Goal: Information Seeking & Learning: Learn about a topic

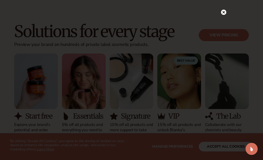
scroll to position [480, 0]
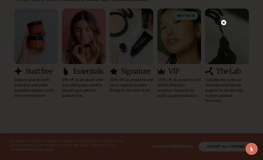
click at [226, 22] on div at bounding box center [131, 80] width 263 height 160
click at [223, 23] on icon at bounding box center [223, 22] width 3 height 3
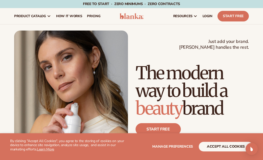
scroll to position [0, 0]
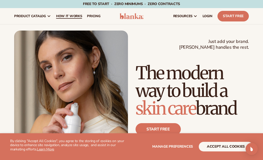
click at [66, 18] on span "How It Works" at bounding box center [69, 16] width 26 height 4
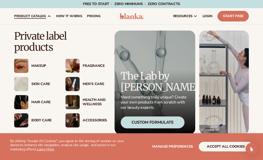
click at [45, 85] on div "Skin Care" at bounding box center [43, 84] width 24 height 4
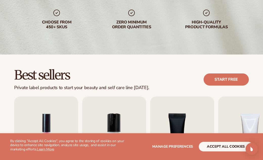
scroll to position [88, 0]
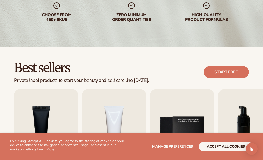
click at [204, 145] on button "accept all cookies" at bounding box center [226, 147] width 54 height 10
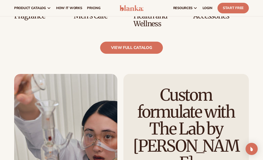
scroll to position [643, 0]
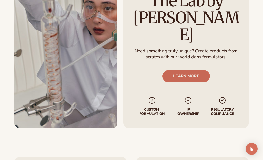
click at [197, 70] on link "LEARN MORE" at bounding box center [186, 76] width 48 height 12
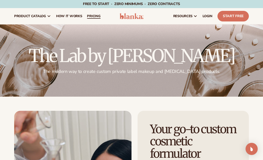
click at [94, 17] on span "pricing" at bounding box center [93, 16] width 13 height 4
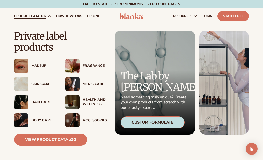
click at [42, 85] on div "Skin Care" at bounding box center [43, 84] width 24 height 4
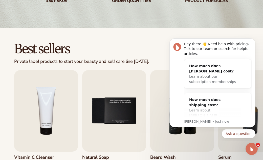
click at [127, 40] on div "Best sellers Private label products to start your beauty and self care line [DA…" at bounding box center [131, 118] width 263 height 181
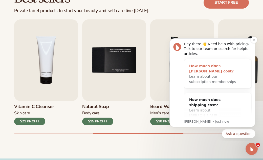
scroll to position [169, 0]
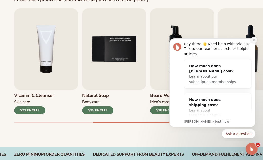
click at [252, 41] on icon "Dismiss notification" at bounding box center [253, 39] width 3 height 3
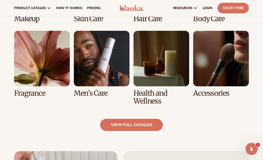
scroll to position [396, 0]
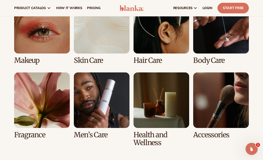
click at [118, 49] on link "2 / 8" at bounding box center [102, 31] width 56 height 66
click at [95, 58] on link "2 / 8" at bounding box center [102, 31] width 56 height 66
click at [99, 49] on link "2 / 8" at bounding box center [102, 31] width 56 height 66
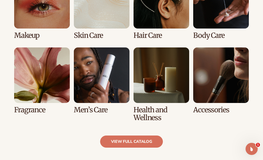
scroll to position [421, 0]
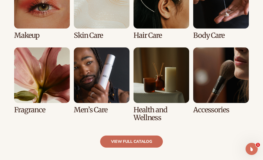
click at [117, 144] on link "view full catalog" at bounding box center [131, 142] width 63 height 12
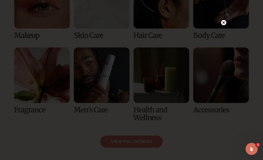
click at [222, 21] on circle at bounding box center [223, 22] width 5 height 5
